Goal: Information Seeking & Learning: Understand process/instructions

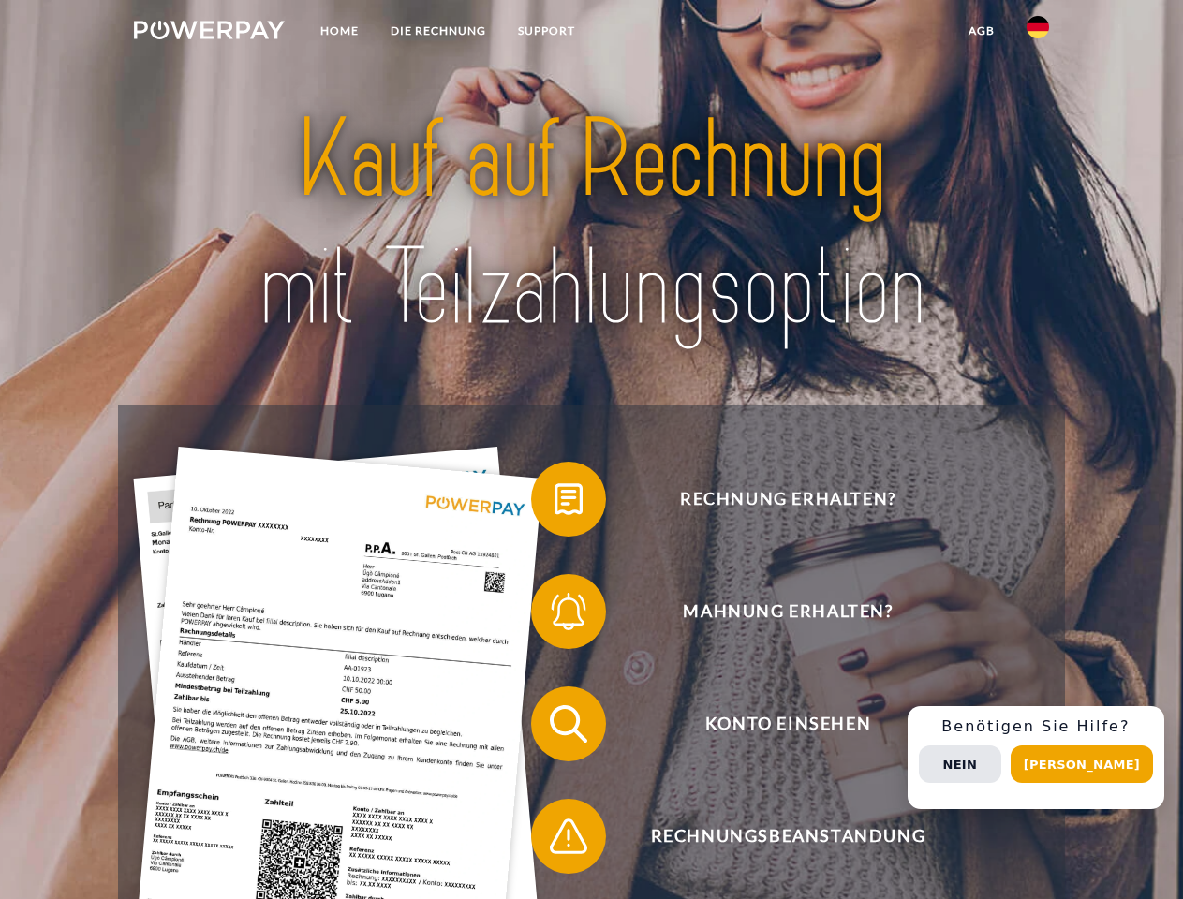
click at [209, 33] on img at bounding box center [209, 30] width 151 height 19
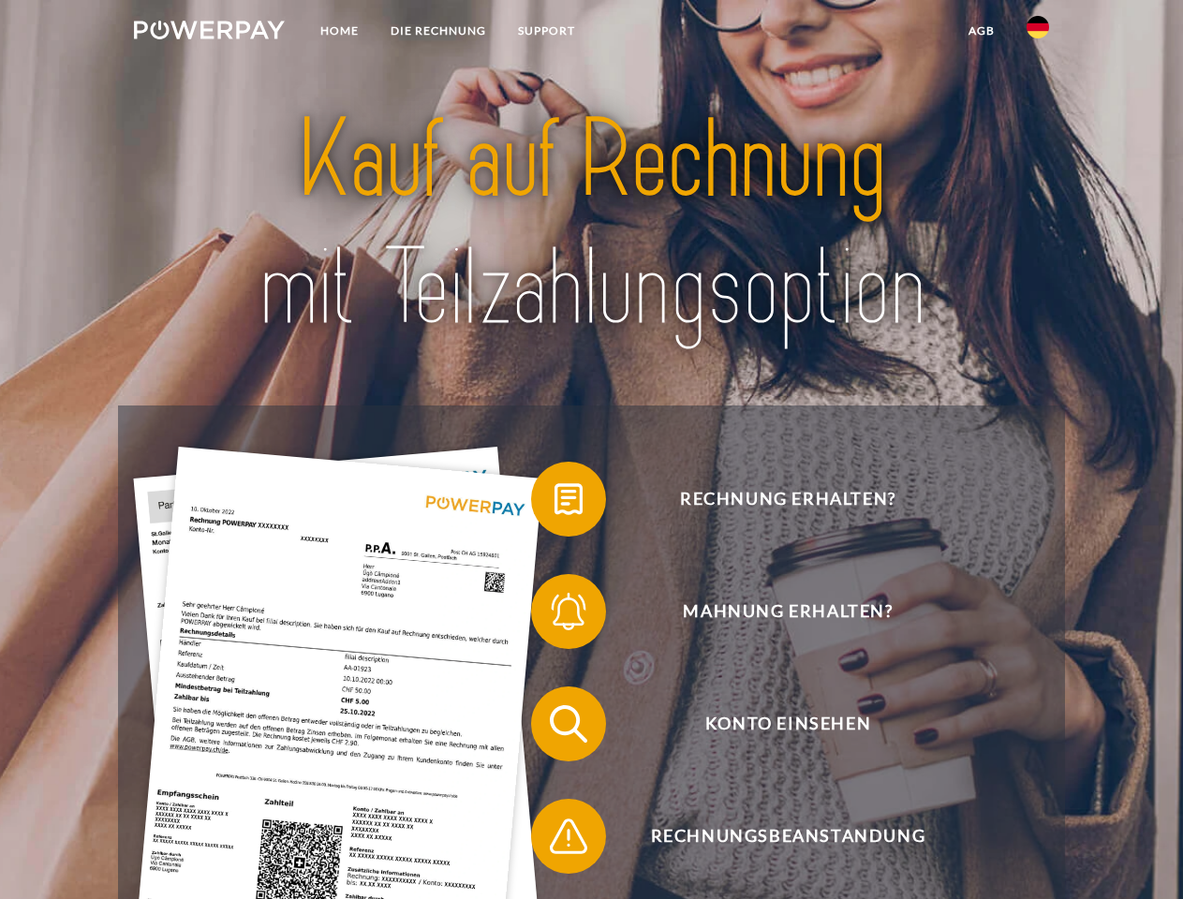
click at [1038, 33] on img at bounding box center [1038, 27] width 22 height 22
click at [981, 31] on link "agb" at bounding box center [982, 31] width 58 height 34
click at [555, 503] on span at bounding box center [541, 499] width 94 height 94
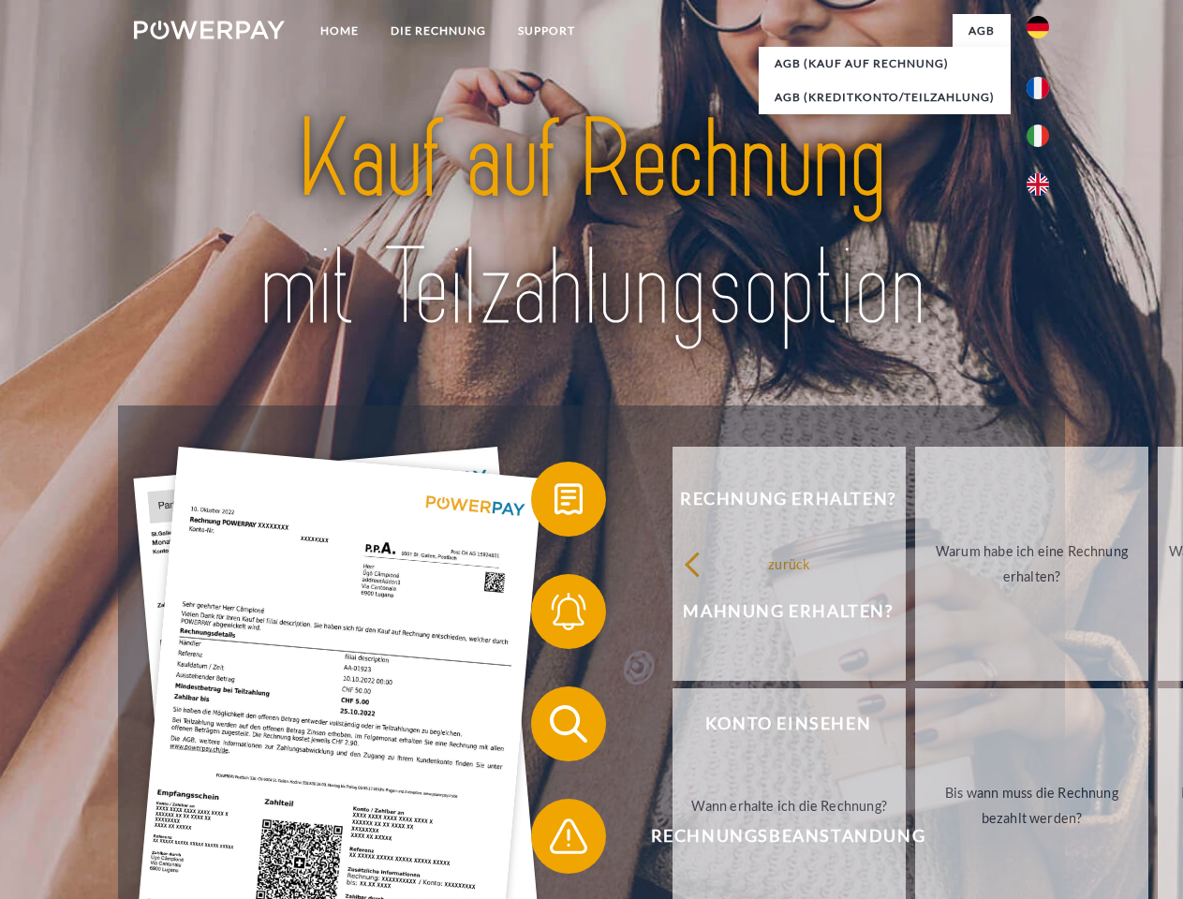
click at [555, 615] on div "Rechnung erhalten? Mahnung erhalten? Konto einsehen" at bounding box center [591, 780] width 946 height 749
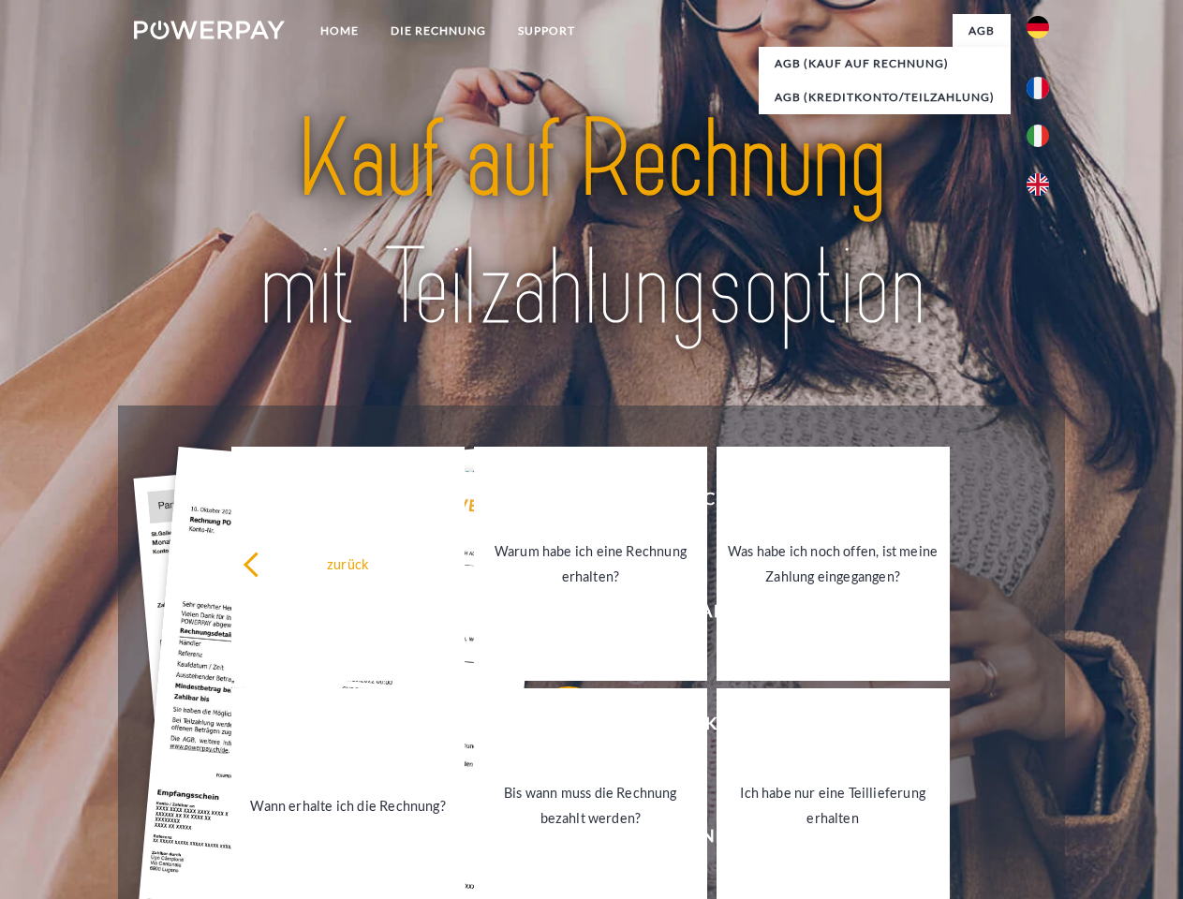
click at [555, 728] on link "Bis wann muss die Rechnung bezahlt werden?" at bounding box center [590, 806] width 233 height 234
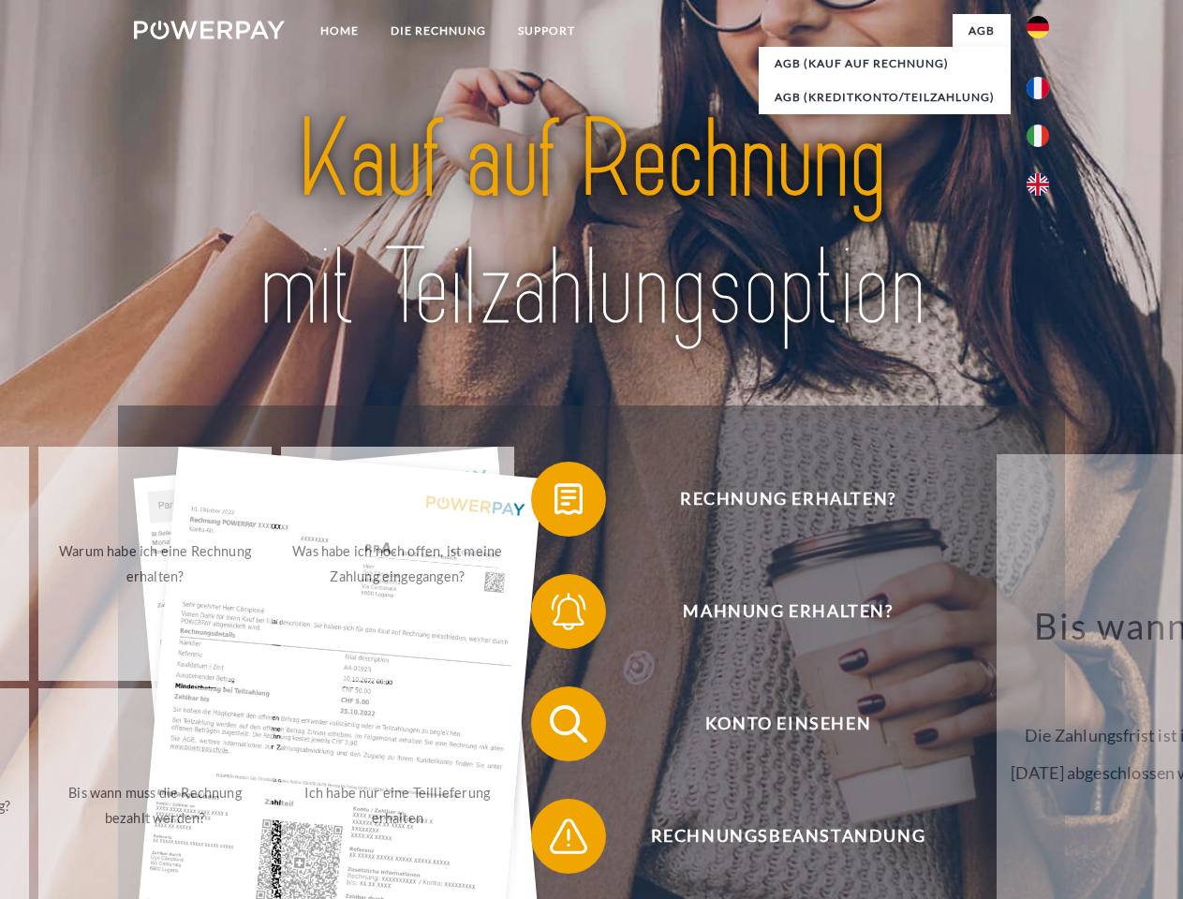
click at [555, 840] on span at bounding box center [541, 837] width 94 height 94
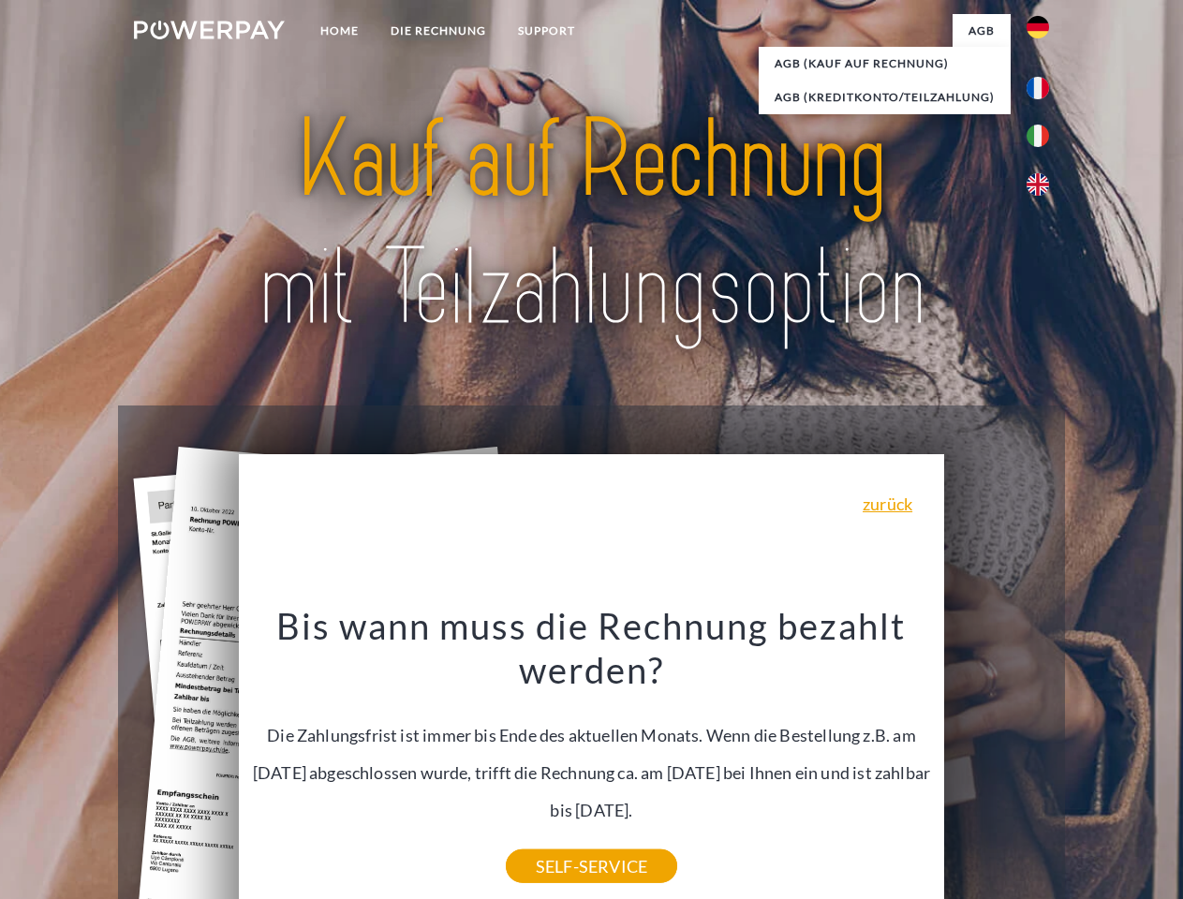
click at [1043, 758] on div "Rechnung erhalten? Mahnung erhalten? Konto einsehen" at bounding box center [591, 780] width 946 height 749
click at [997, 762] on span "Konto einsehen" at bounding box center [787, 724] width 459 height 75
click at [1089, 764] on header "Home DIE RECHNUNG SUPPORT" at bounding box center [591, 647] width 1183 height 1294
